Goal: Task Accomplishment & Management: Complete application form

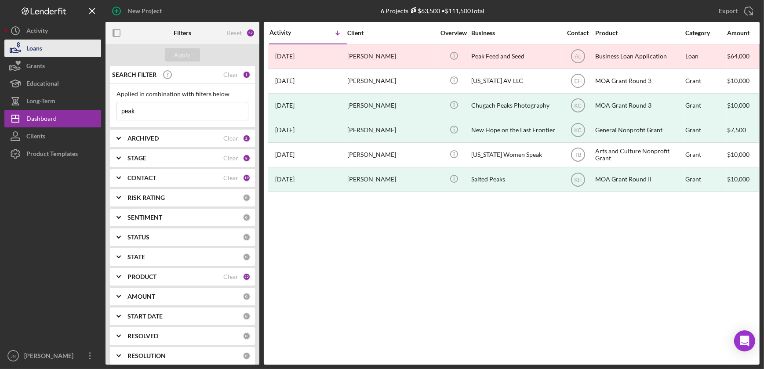
click at [63, 52] on button "Loans" at bounding box center [52, 49] width 97 height 18
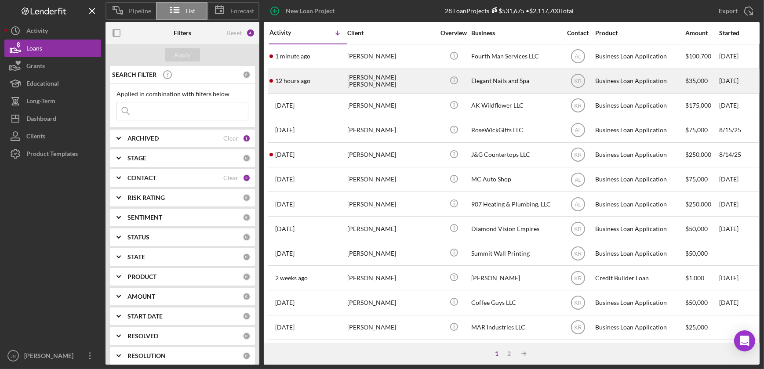
click at [355, 83] on div "[PERSON_NAME] [PERSON_NAME]" at bounding box center [391, 80] width 88 height 23
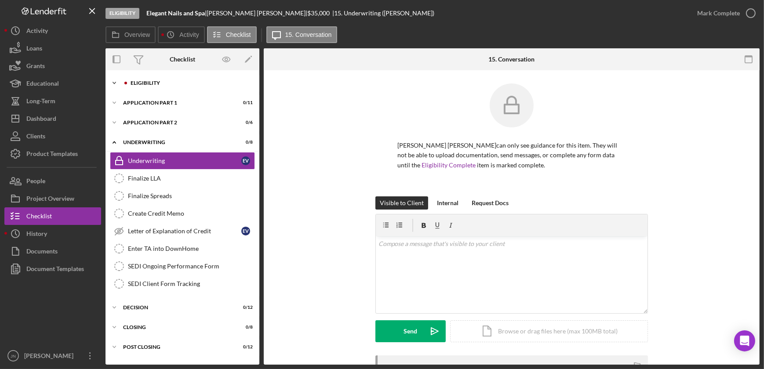
click at [138, 80] on div "Icon/Expander Eligibility 1 / 22" at bounding box center [182, 83] width 154 height 18
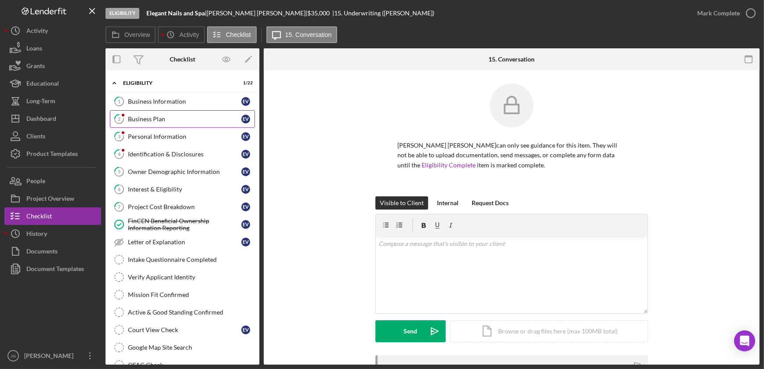
click at [168, 123] on link "2 Business Plan E V" at bounding box center [182, 119] width 145 height 18
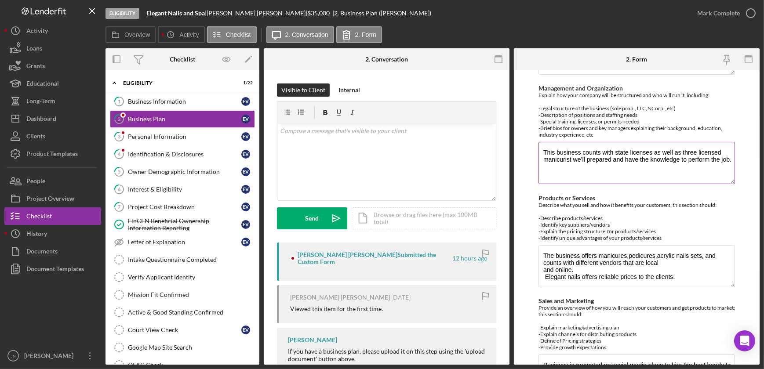
scroll to position [354, 0]
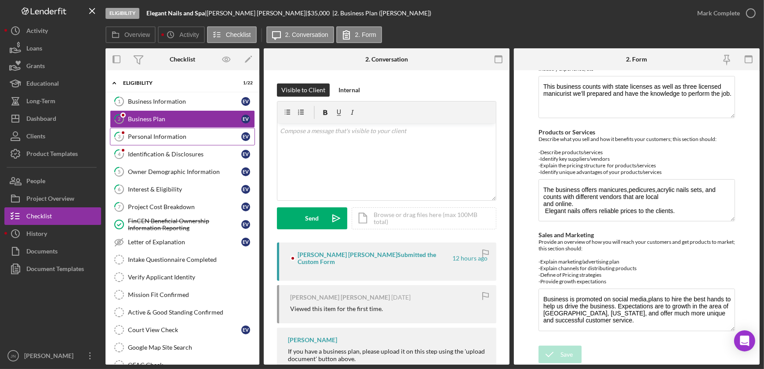
click at [199, 136] on div "Personal Information" at bounding box center [184, 136] width 113 height 7
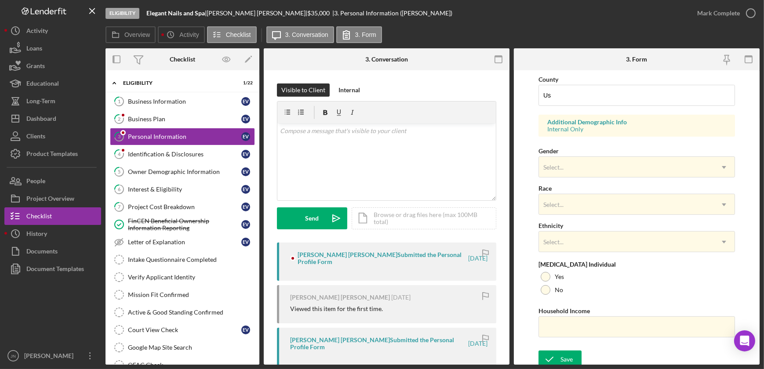
scroll to position [291, 0]
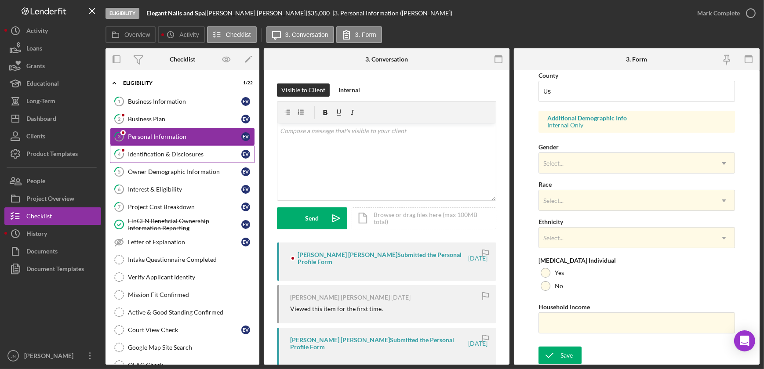
click at [175, 152] on div "Identification & Disclosures" at bounding box center [184, 154] width 113 height 7
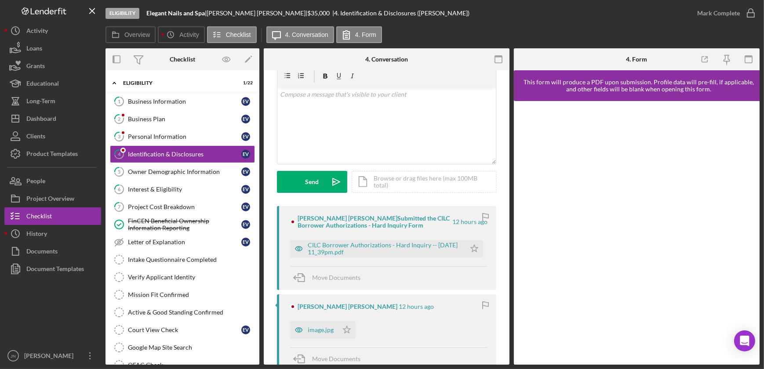
scroll to position [119, 0]
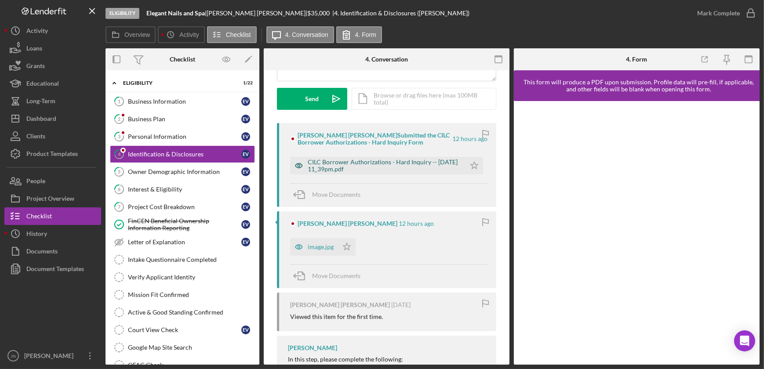
click at [358, 165] on div "CILC Borrower Authorizations - Hard Inquiry -- [DATE] 11_39pm.pdf" at bounding box center [384, 166] width 153 height 14
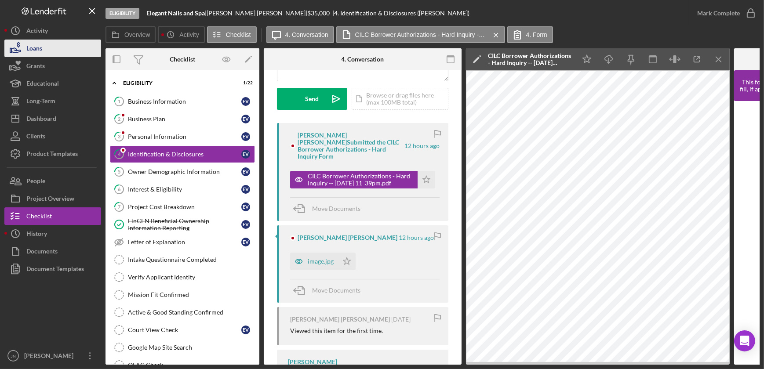
click at [63, 49] on button "Loans" at bounding box center [52, 49] width 97 height 18
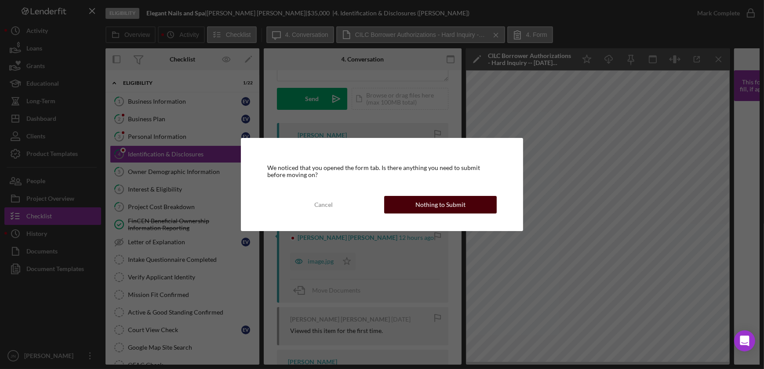
click at [426, 207] on div "Nothing to Submit" at bounding box center [440, 205] width 50 height 18
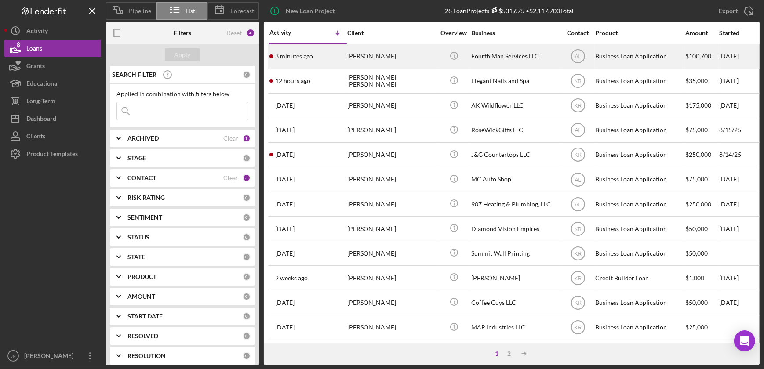
click at [369, 60] on div "[PERSON_NAME]" at bounding box center [391, 56] width 88 height 23
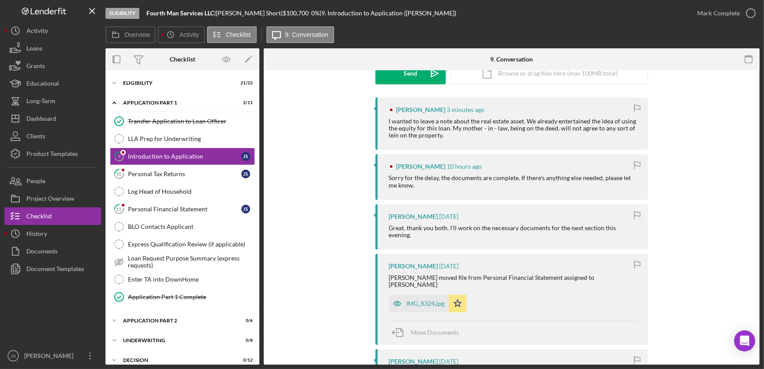
scroll to position [159, 0]
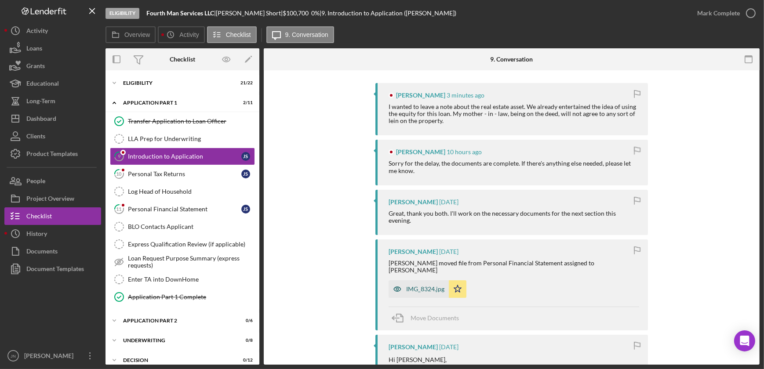
click at [411, 286] on div "IMG_8324.jpg" at bounding box center [425, 289] width 38 height 7
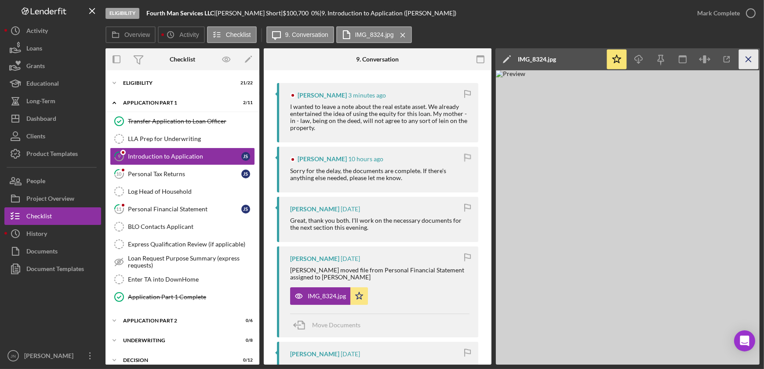
click at [751, 58] on icon "Icon/Menu Close" at bounding box center [748, 60] width 20 height 20
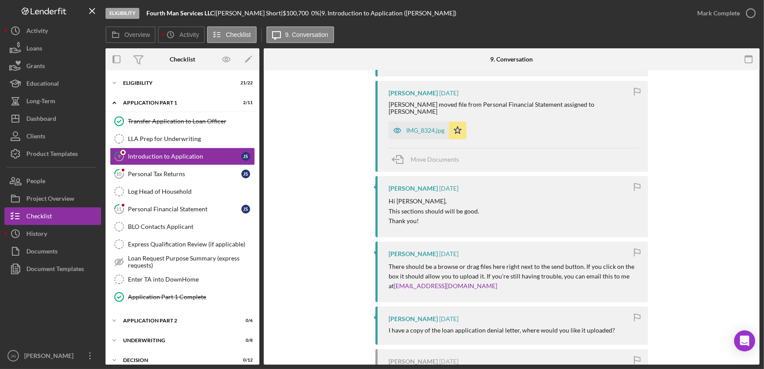
scroll to position [319, 0]
click at [428, 120] on div "IMG_8324.jpg" at bounding box center [418, 129] width 60 height 18
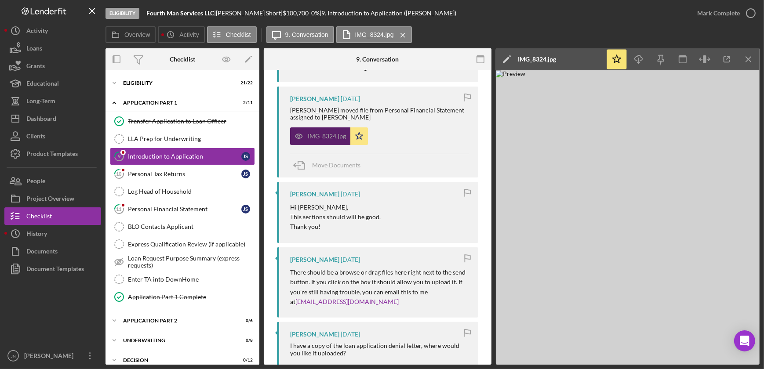
scroll to position [333, 0]
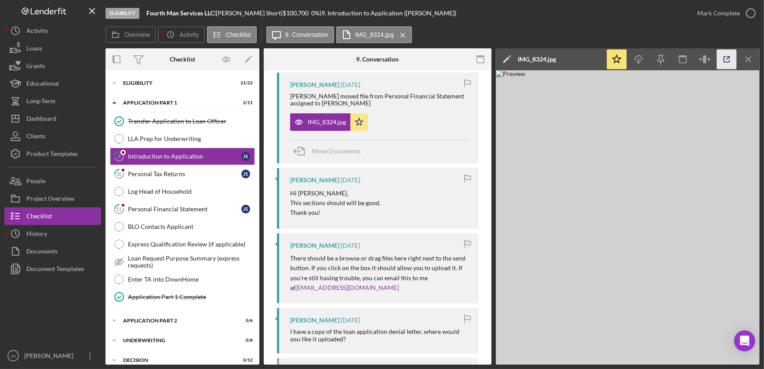
click at [727, 58] on line "button" at bounding box center [727, 58] width 3 height 3
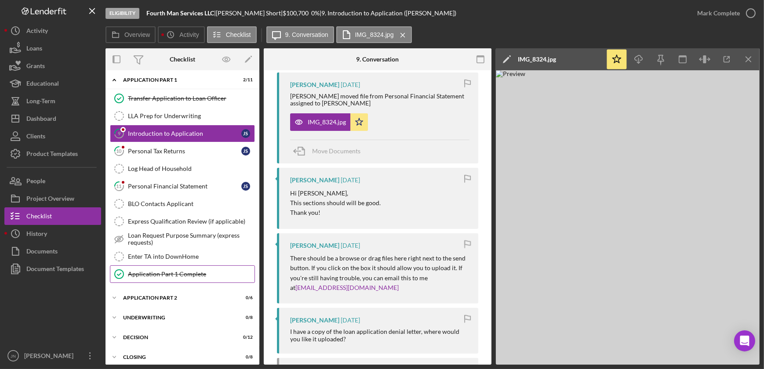
scroll to position [48, 0]
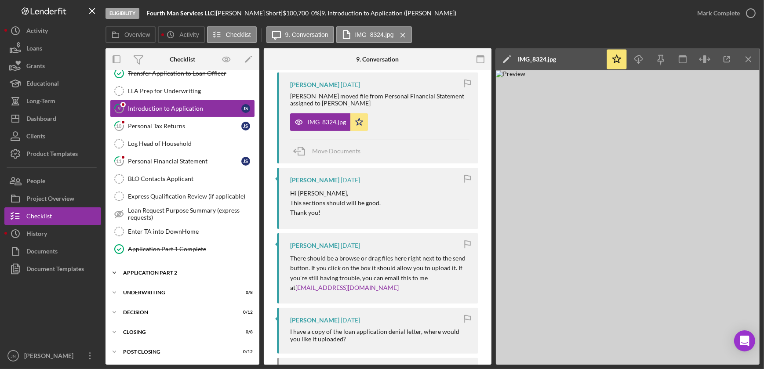
click at [156, 271] on div "Application Part 2" at bounding box center [185, 272] width 125 height 5
